Goal: Answer question/provide support: Share knowledge or assist other users

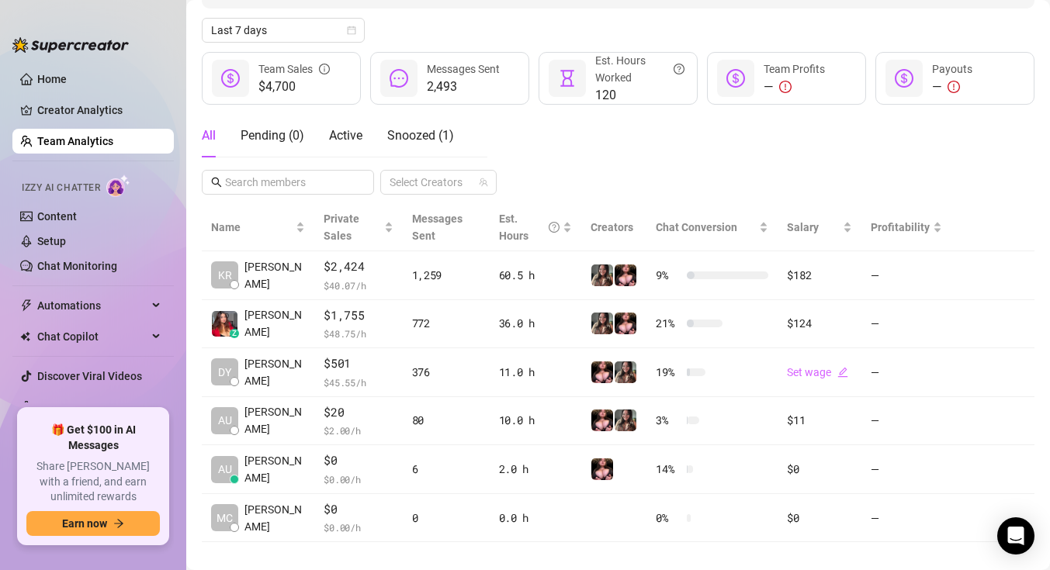
scroll to position [185, 0]
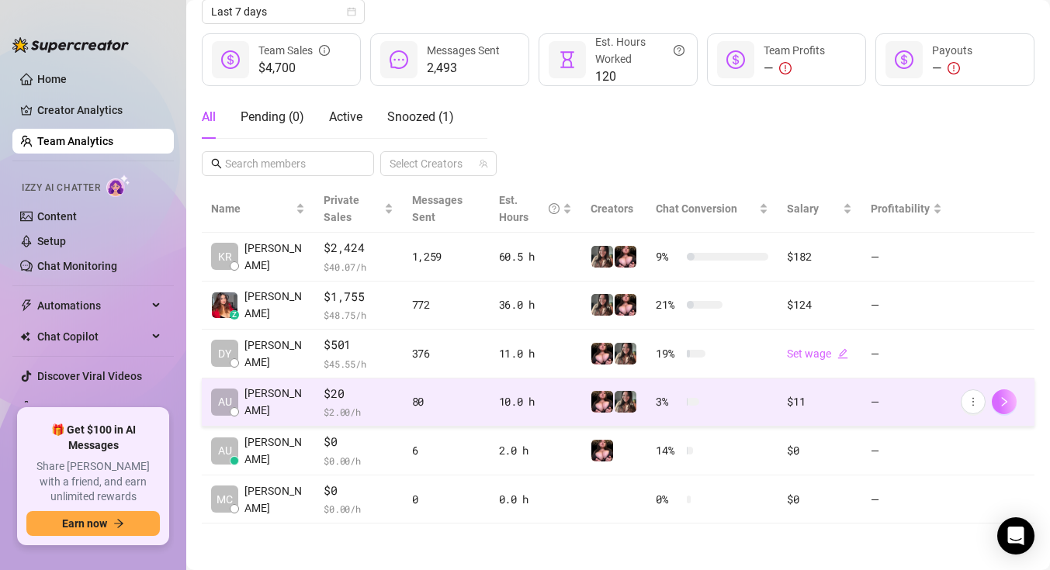
click at [1008, 401] on icon "right" at bounding box center [1004, 402] width 11 height 11
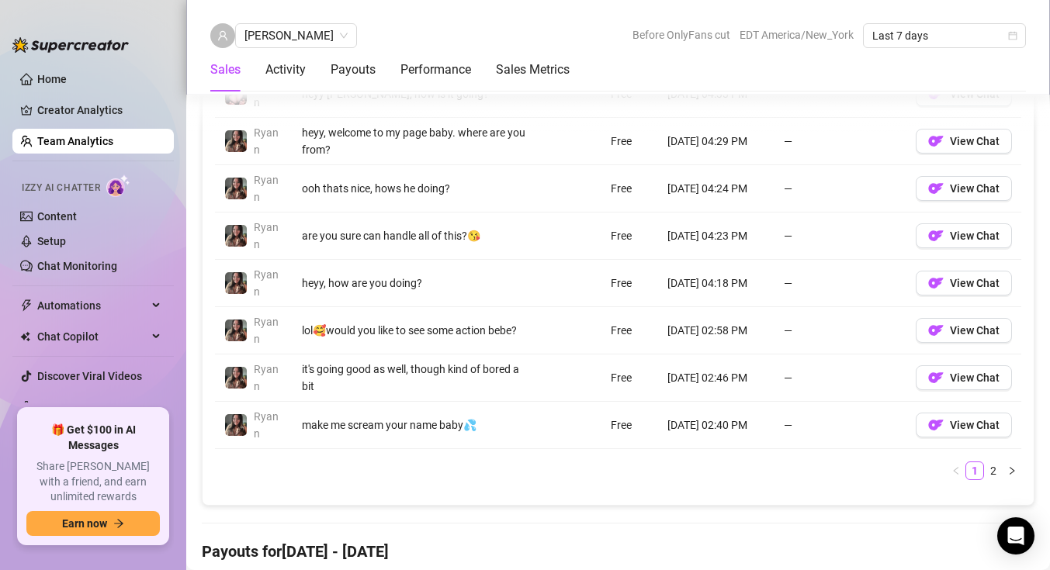
scroll to position [1295, 0]
click at [992, 469] on link "2" at bounding box center [993, 470] width 17 height 17
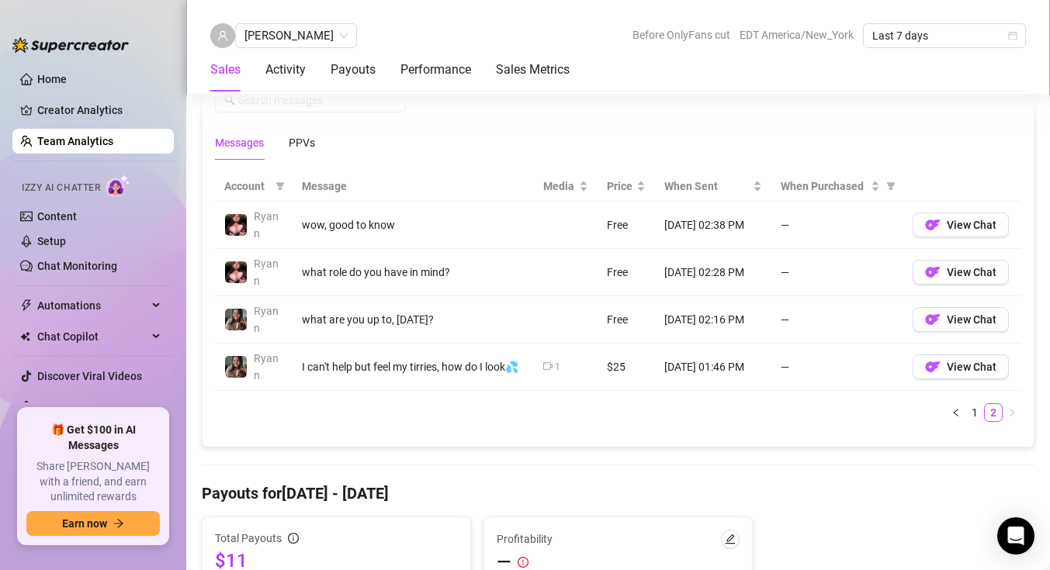
scroll to position [1046, 0]
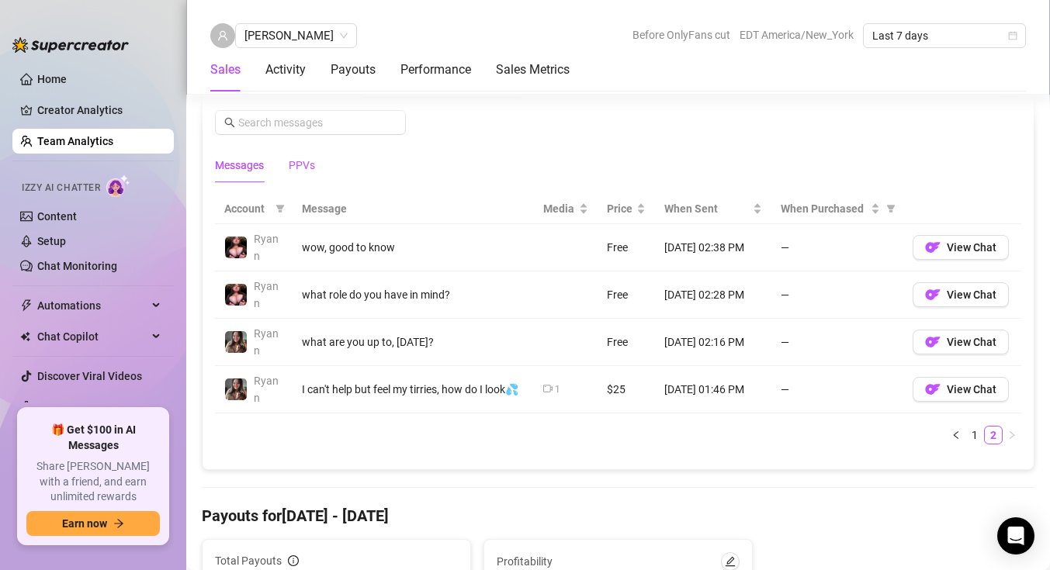
click at [301, 168] on div "PPVs" at bounding box center [302, 165] width 26 height 17
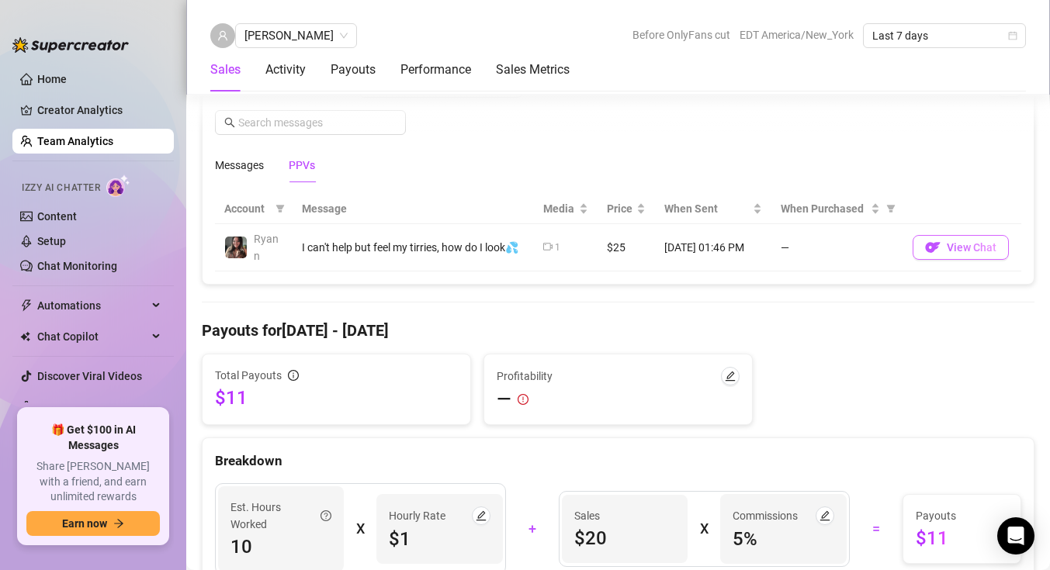
click at [970, 249] on span "View Chat" at bounding box center [972, 247] width 50 height 12
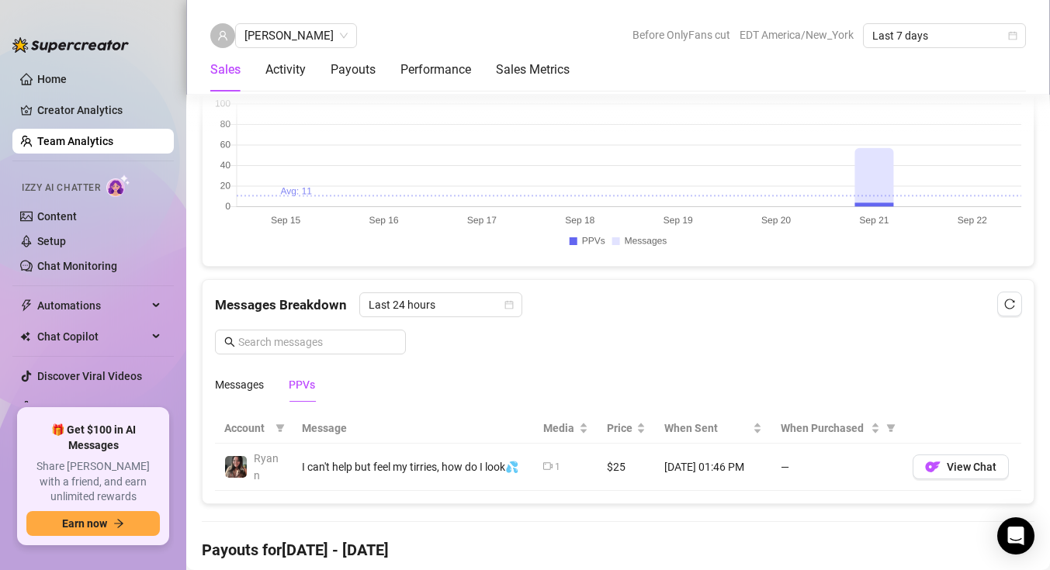
scroll to position [818, 0]
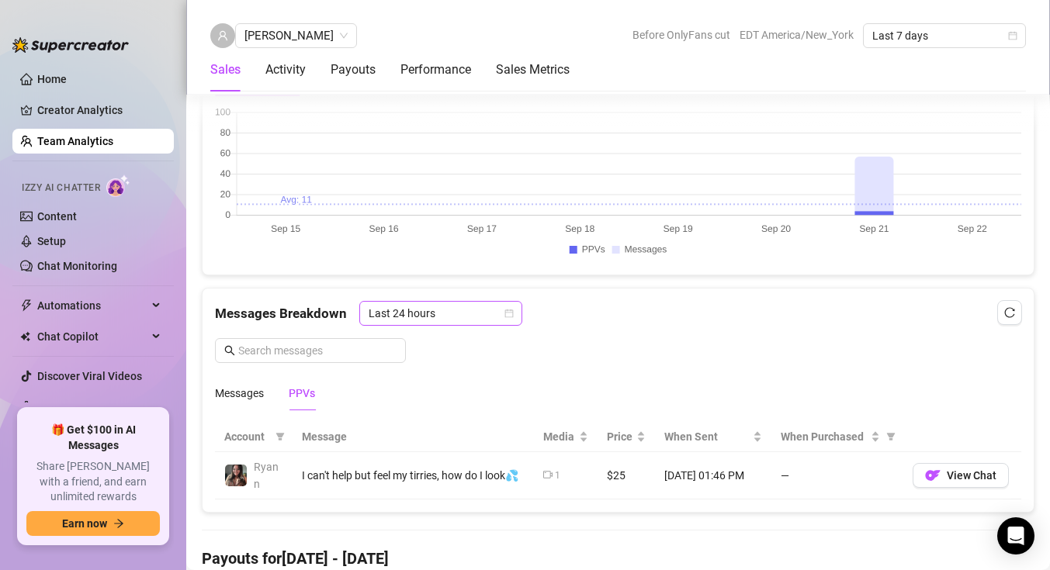
click at [436, 319] on span "Last 24 hours" at bounding box center [441, 313] width 144 height 23
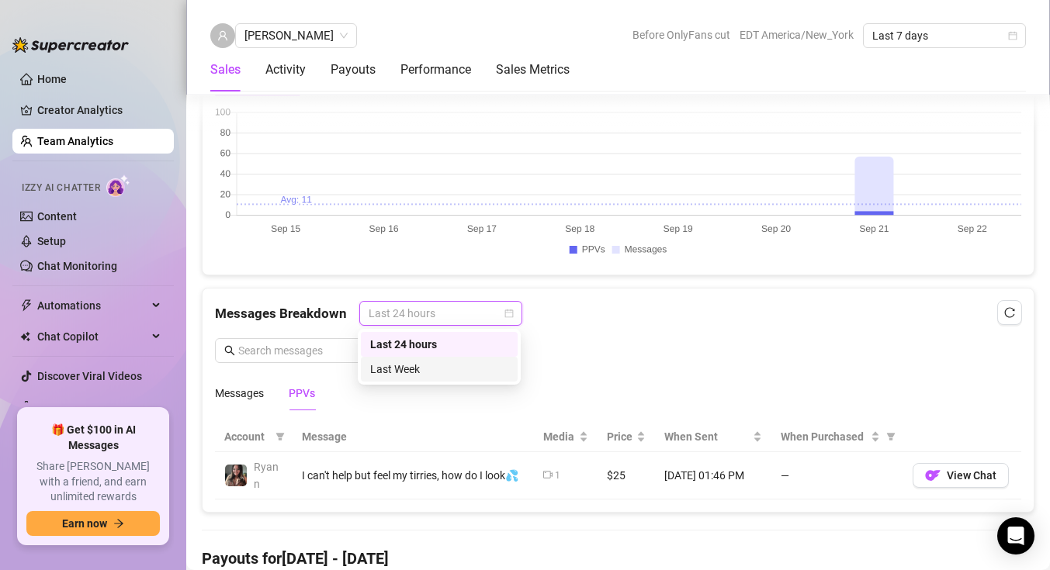
click at [429, 369] on div "Last Week" at bounding box center [439, 369] width 138 height 17
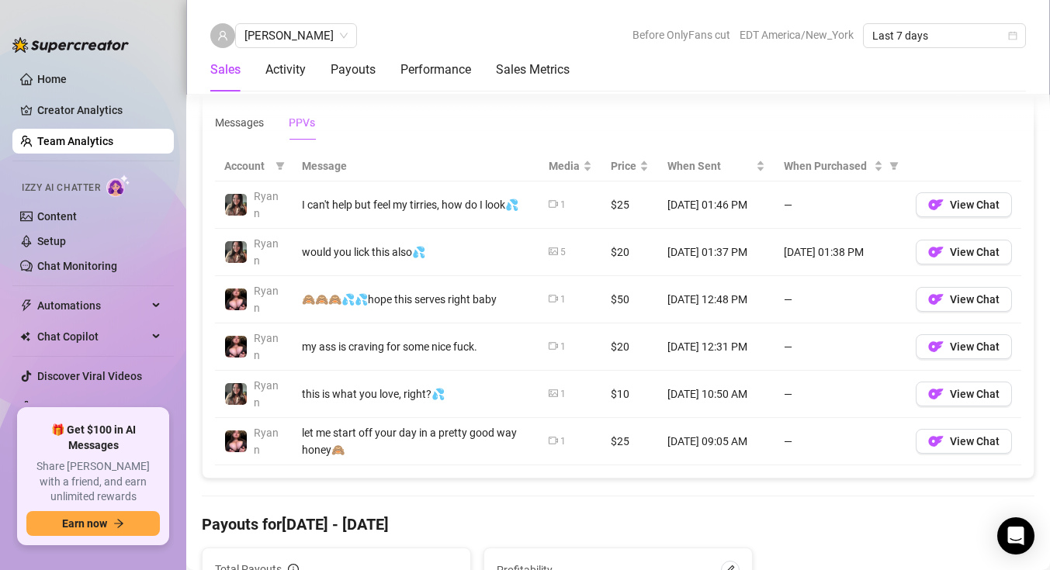
scroll to position [1090, 0]
click at [972, 206] on span "View Chat" at bounding box center [975, 204] width 50 height 12
click at [973, 257] on span "View Chat" at bounding box center [975, 251] width 50 height 12
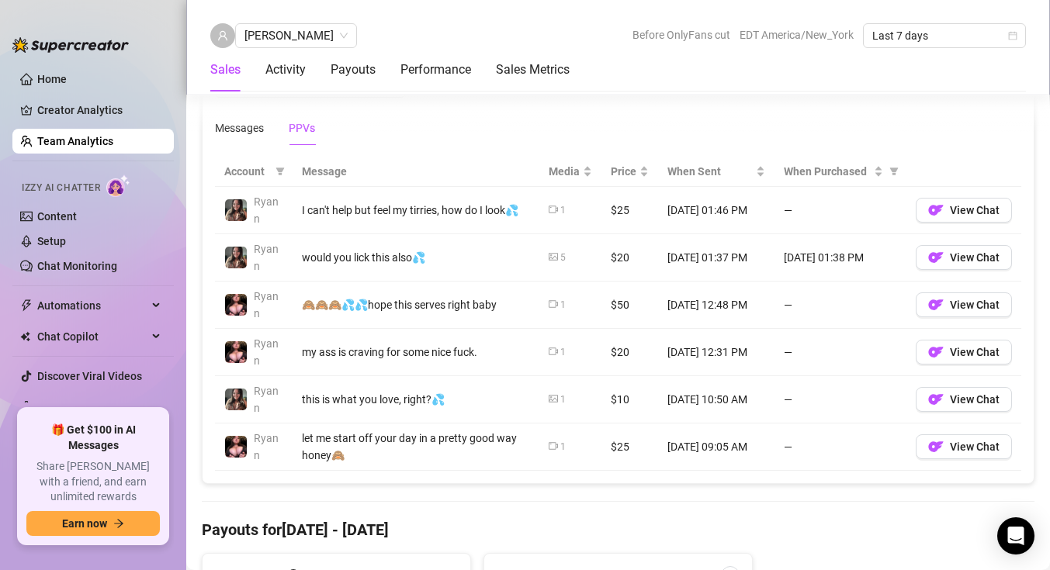
scroll to position [1086, 0]
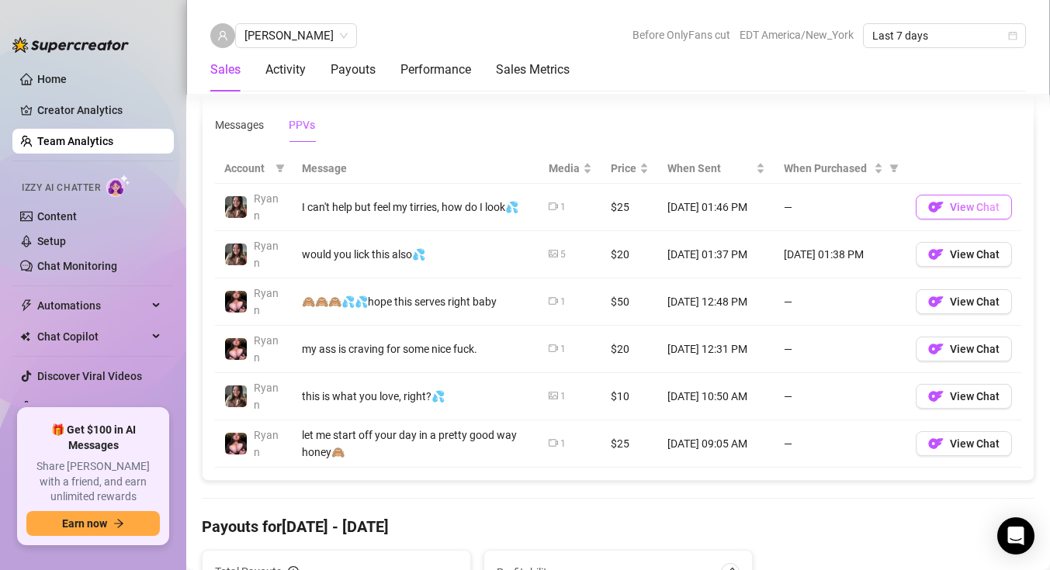
click at [977, 213] on span "View Chat" at bounding box center [975, 207] width 50 height 12
click at [951, 249] on span "View Chat" at bounding box center [975, 254] width 50 height 12
click at [976, 213] on button "View Chat" at bounding box center [964, 207] width 96 height 25
click at [968, 303] on span "View Chat" at bounding box center [975, 302] width 50 height 12
click at [980, 348] on span "View Chat" at bounding box center [975, 349] width 50 height 12
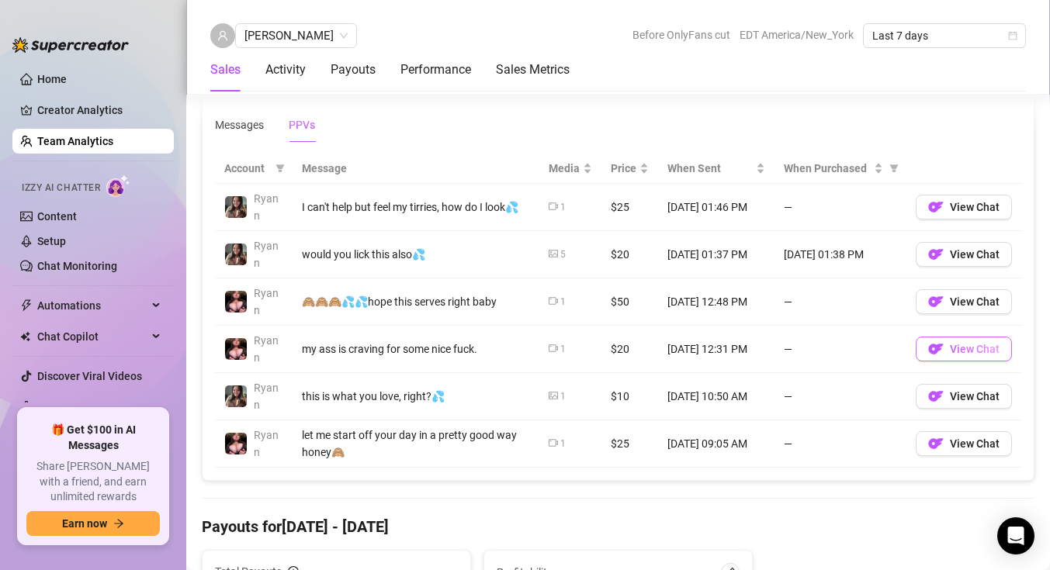
click at [968, 346] on span "View Chat" at bounding box center [975, 349] width 50 height 12
click at [978, 393] on span "View Chat" at bounding box center [975, 396] width 50 height 12
click at [956, 452] on button "View Chat" at bounding box center [964, 443] width 96 height 25
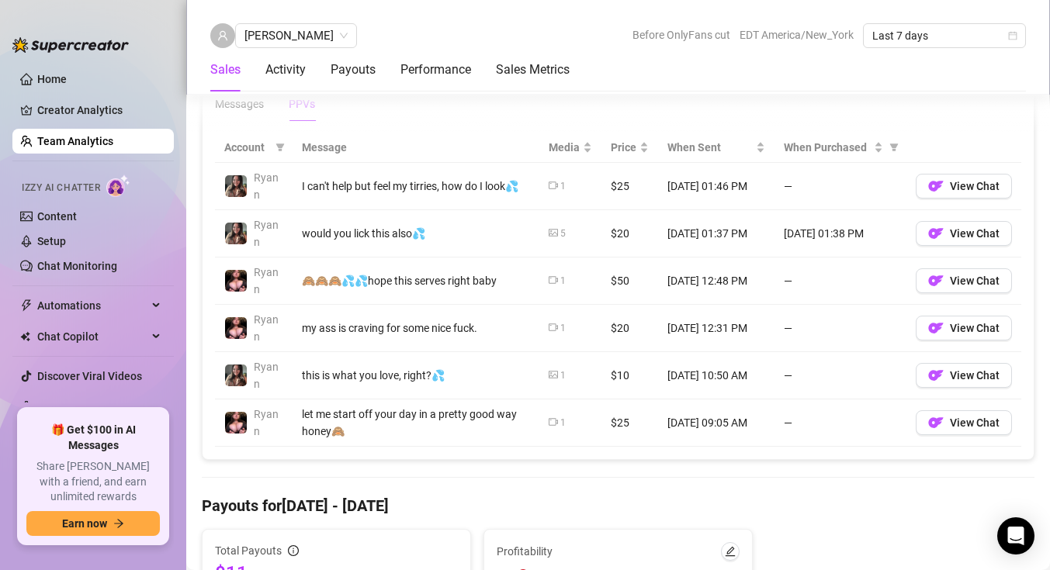
scroll to position [1108, 0]
